Goal: Navigation & Orientation: Find specific page/section

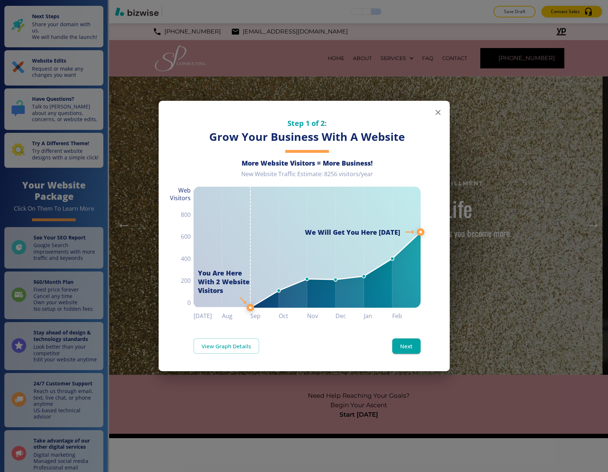
click at [209, 63] on div "Step 1 of 2: Grow Your Business With A Website More Website Visitors = More Bus…" at bounding box center [304, 236] width 608 height 472
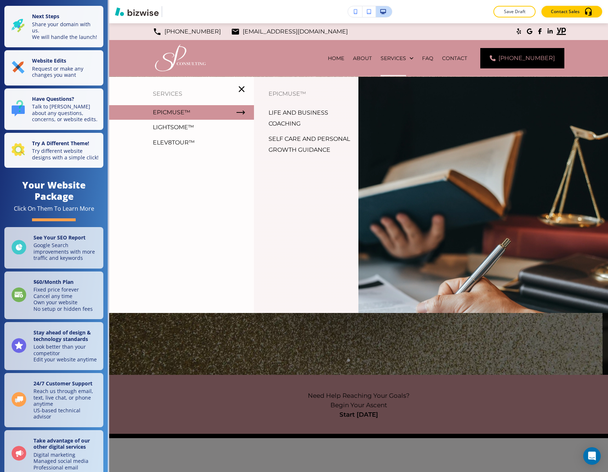
click at [164, 96] on p "SERVICES" at bounding box center [181, 93] width 145 height 11
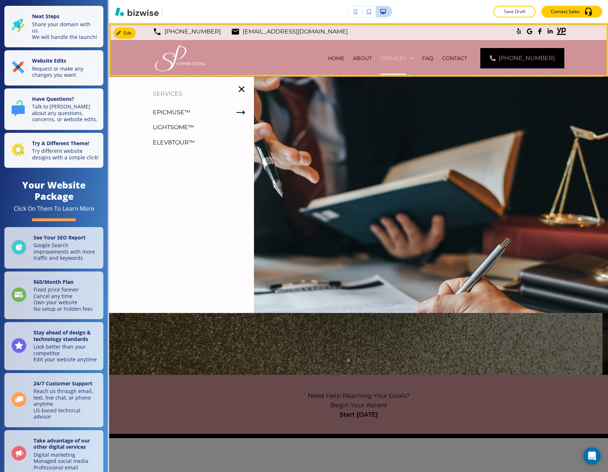
click at [397, 60] on p "SERVICES" at bounding box center [393, 58] width 25 height 7
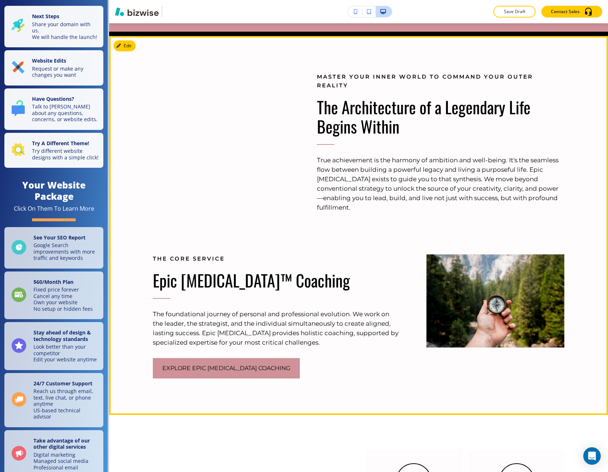
scroll to position [546, 0]
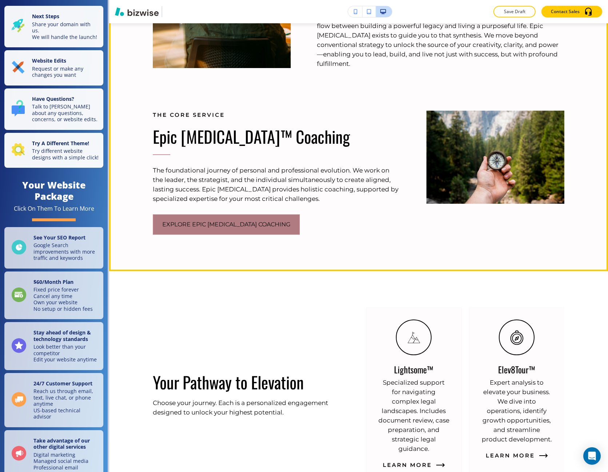
click at [172, 231] on button "Explore Epic Muse Coaching" at bounding box center [226, 224] width 147 height 20
click at [223, 234] on div "Master Your Inner World to Command Your Outer Reality The Architecture of a Leg…" at bounding box center [358, 81] width 499 height 379
click at [223, 223] on button "Explore Epic Muse Coaching" at bounding box center [226, 224] width 147 height 20
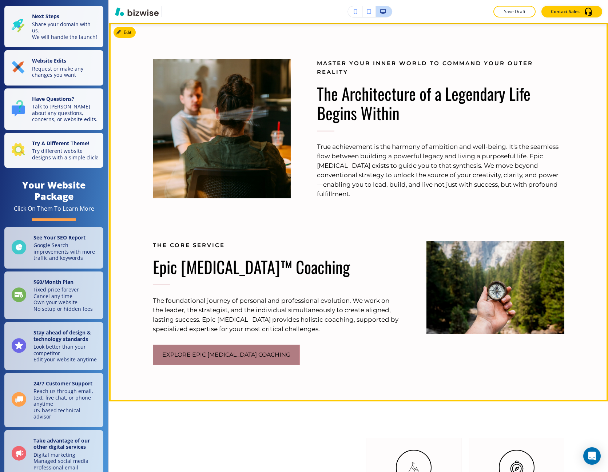
scroll to position [327, 0]
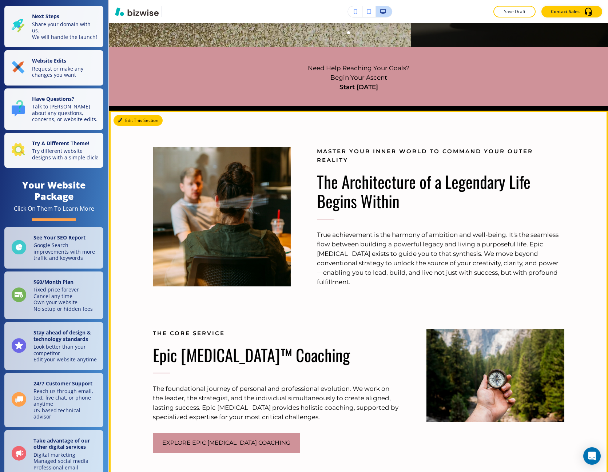
click at [121, 115] on div "Edit This Section Master Your Inner World to Command Your Outer Reality The Arc…" at bounding box center [358, 300] width 499 height 379
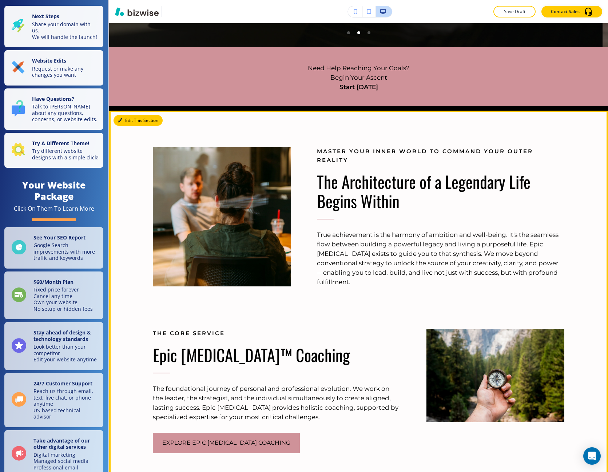
click at [125, 115] on button "Edit This Section" at bounding box center [138, 120] width 49 height 11
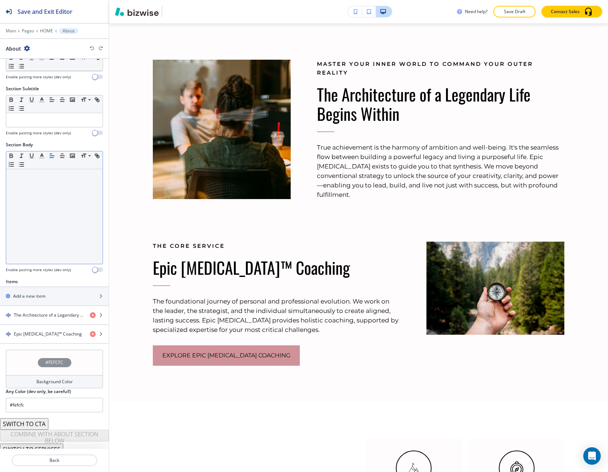
scroll to position [47, 0]
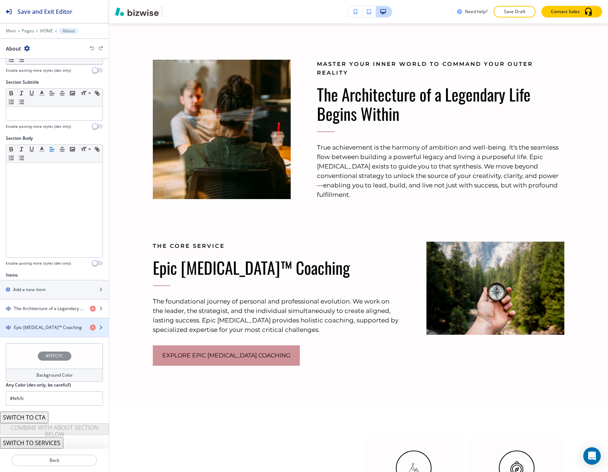
click at [40, 322] on div "button" at bounding box center [54, 321] width 109 height 6
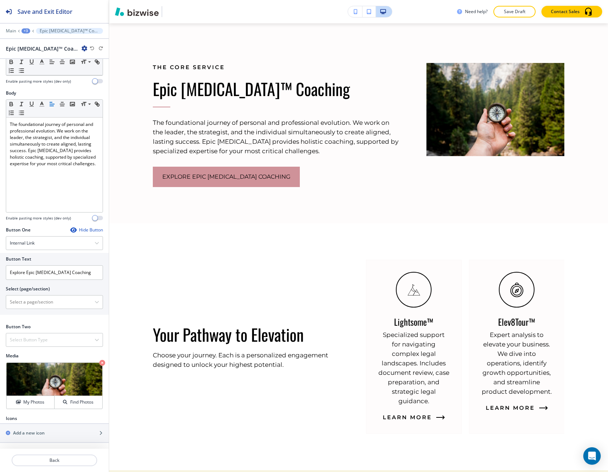
scroll to position [594, 0]
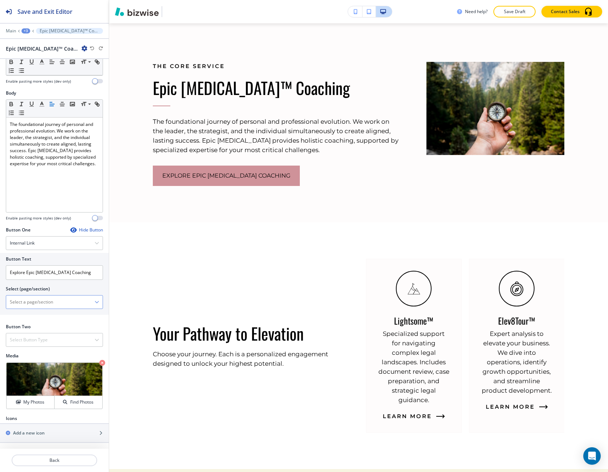
click at [95, 300] on div at bounding box center [54, 301] width 96 height 13
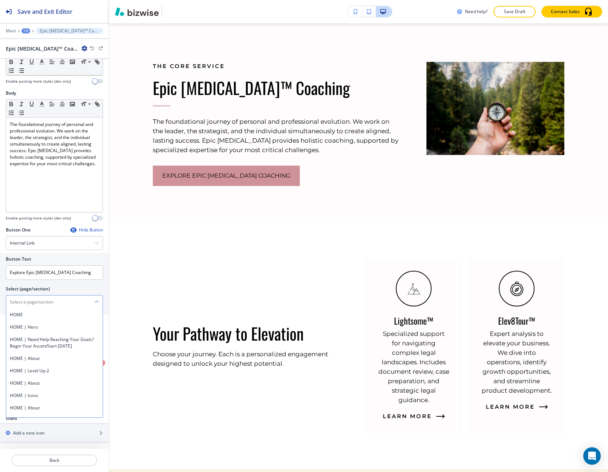
click at [51, 303] on \(page\/section\) "Manual Input" at bounding box center [50, 302] width 88 height 12
click at [32, 317] on h4 "EpicMuse™" at bounding box center [54, 314] width 89 height 7
type \(page\/section\) "EpicMuse™"
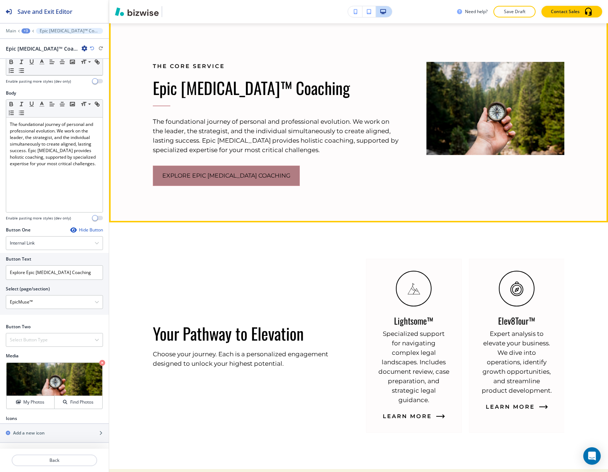
click at [218, 169] on button "Explore Epic Muse Coaching" at bounding box center [226, 176] width 147 height 20
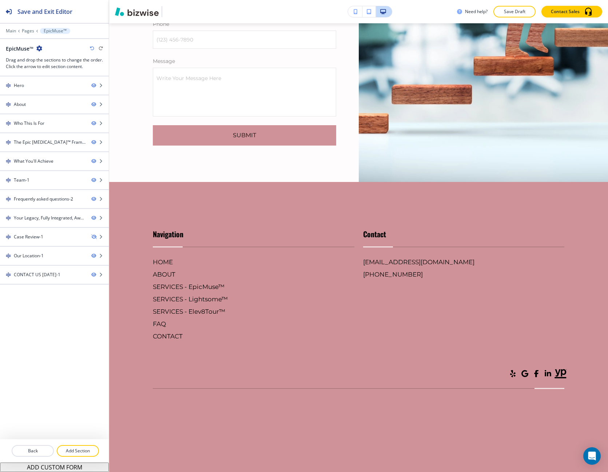
scroll to position [2966, 0]
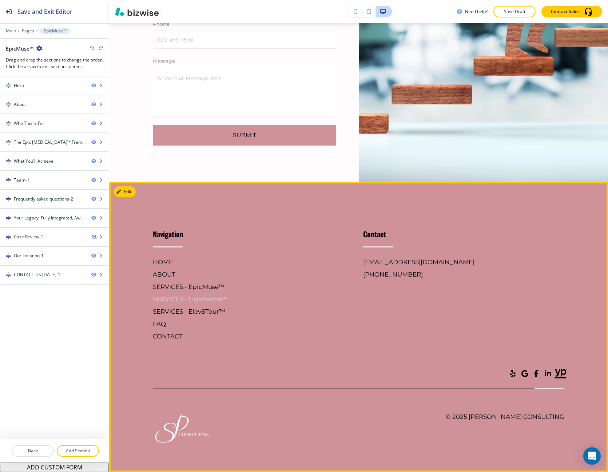
click at [182, 298] on h6 "SERVICES - Lightsome™" at bounding box center [254, 298] width 202 height 9
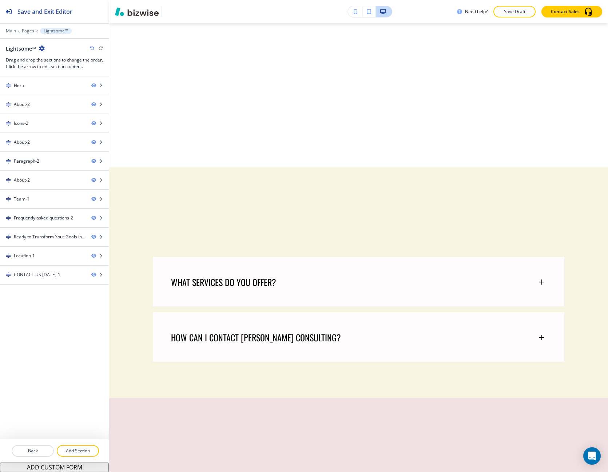
scroll to position [0, 0]
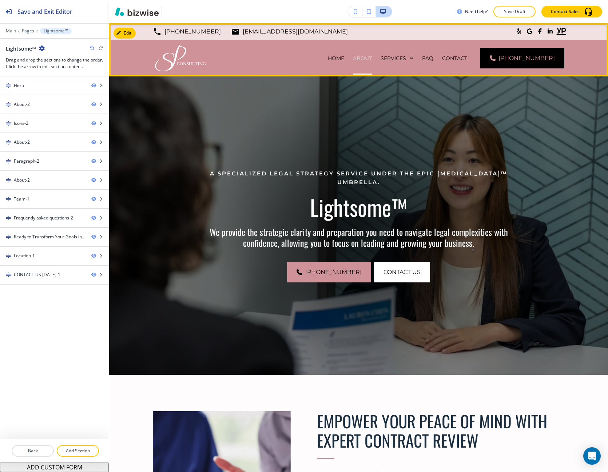
click at [370, 61] on p "ABOUT" at bounding box center [362, 58] width 19 height 7
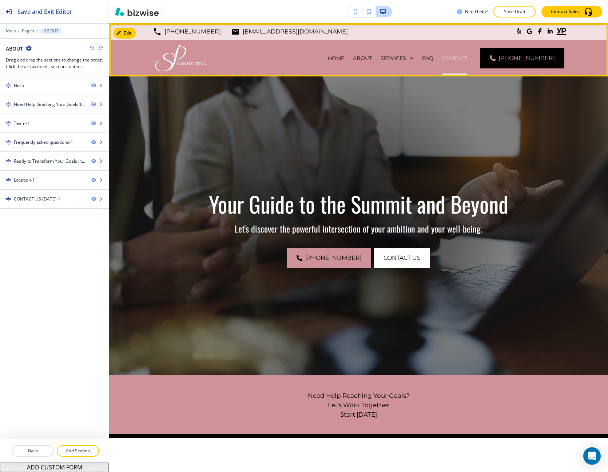
click at [467, 59] on p "CONTACT" at bounding box center [454, 58] width 25 height 7
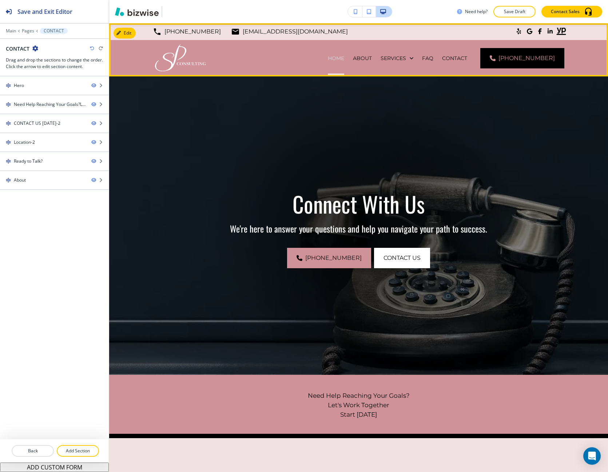
click at [344, 56] on p "HOME" at bounding box center [336, 58] width 16 height 7
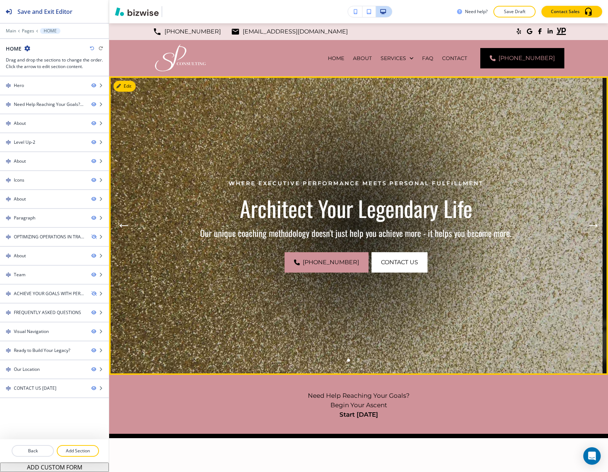
click at [586, 220] on button "Next Hero Image" at bounding box center [593, 225] width 15 height 15
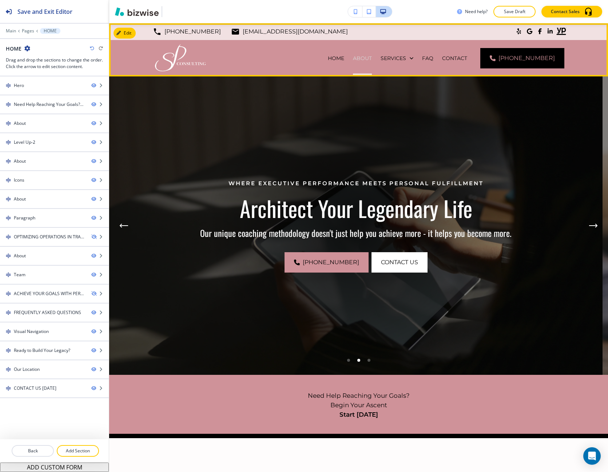
click at [372, 57] on p "ABOUT" at bounding box center [362, 58] width 19 height 7
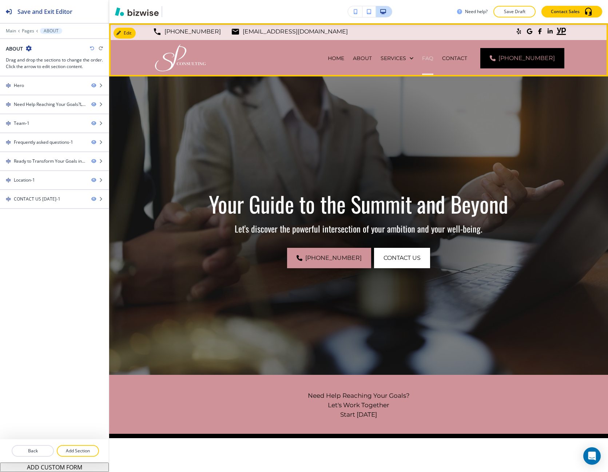
click at [433, 60] on p "FAQ" at bounding box center [427, 58] width 11 height 7
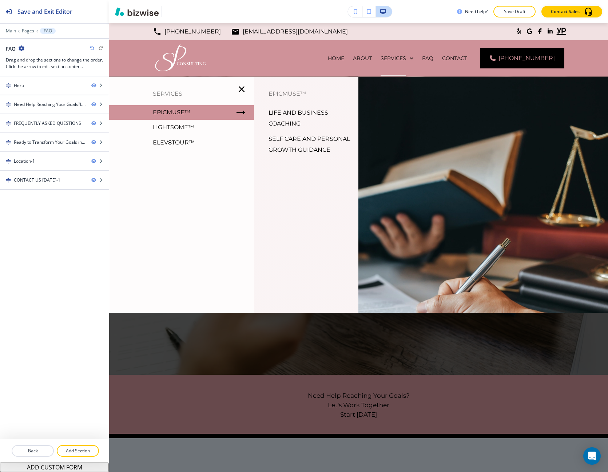
click at [186, 126] on p "Lightsome™" at bounding box center [173, 127] width 41 height 11
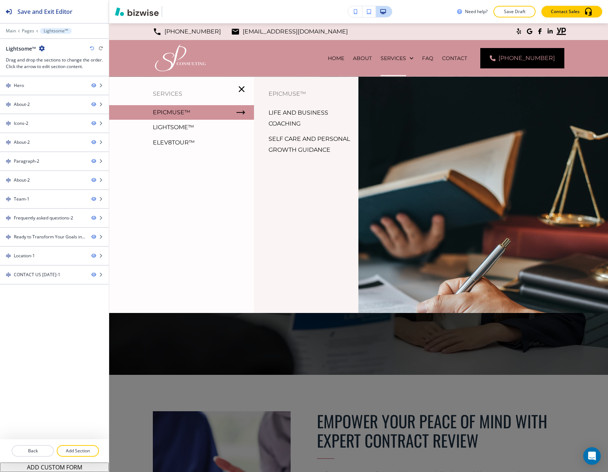
click at [186, 143] on p "Elev8Tour™" at bounding box center [174, 142] width 42 height 11
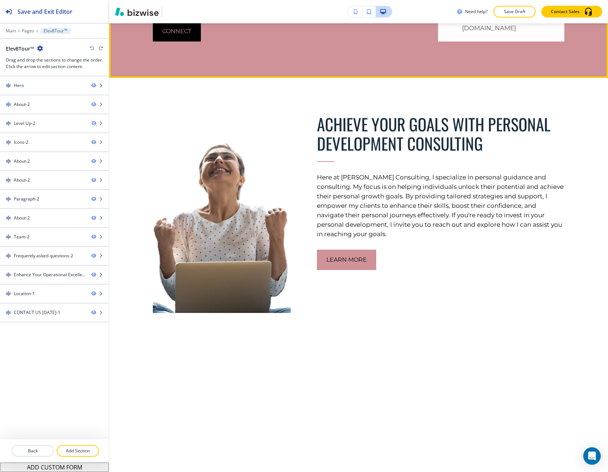
scroll to position [2801, 0]
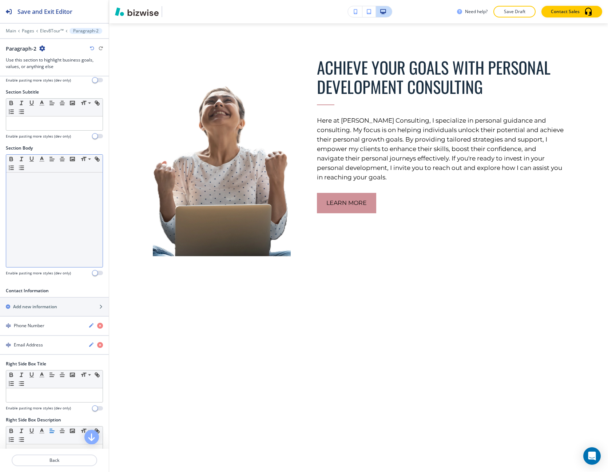
scroll to position [218, 0]
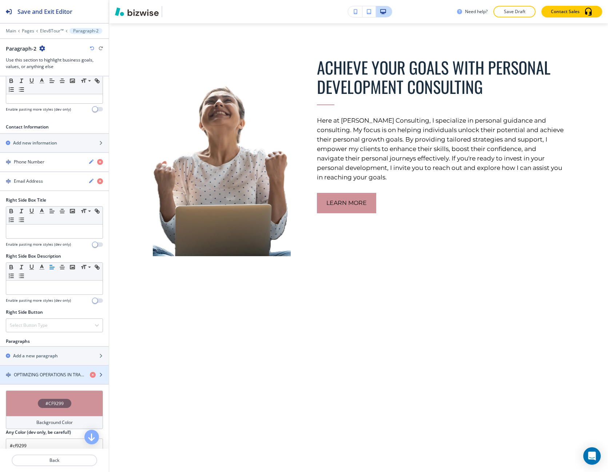
click at [39, 371] on h4 "OPTIMIZING OPERATIONS IN TRANSFORMING DATA INTO ACTIONABLE INSIGHTS" at bounding box center [49, 374] width 70 height 7
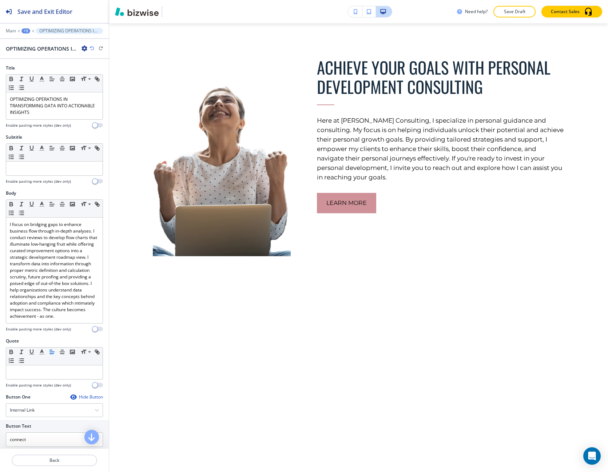
scroll to position [2910, 0]
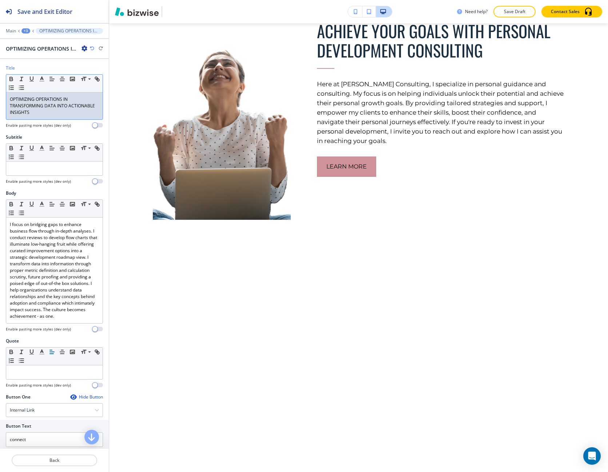
click at [88, 112] on p "OPTIMIZING OPERATIONS IN TRANSFORMING DATA INTO ACTIONABLE INSIGHTS" at bounding box center [54, 106] width 89 height 20
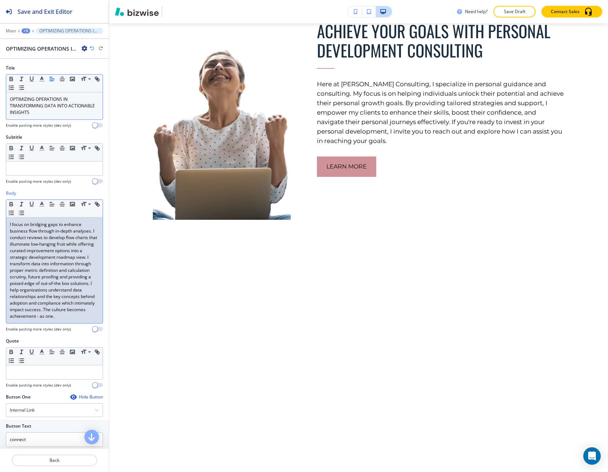
click at [9, 224] on div "I focus on bridging gaps to enhance business flow through in-depth analyses. I …" at bounding box center [54, 271] width 96 height 106
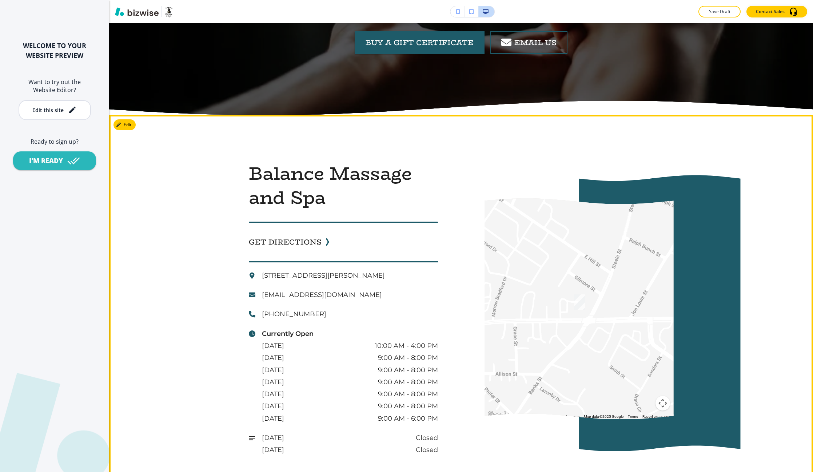
scroll to position [2510, 0]
